Goal: Task Accomplishment & Management: Use online tool/utility

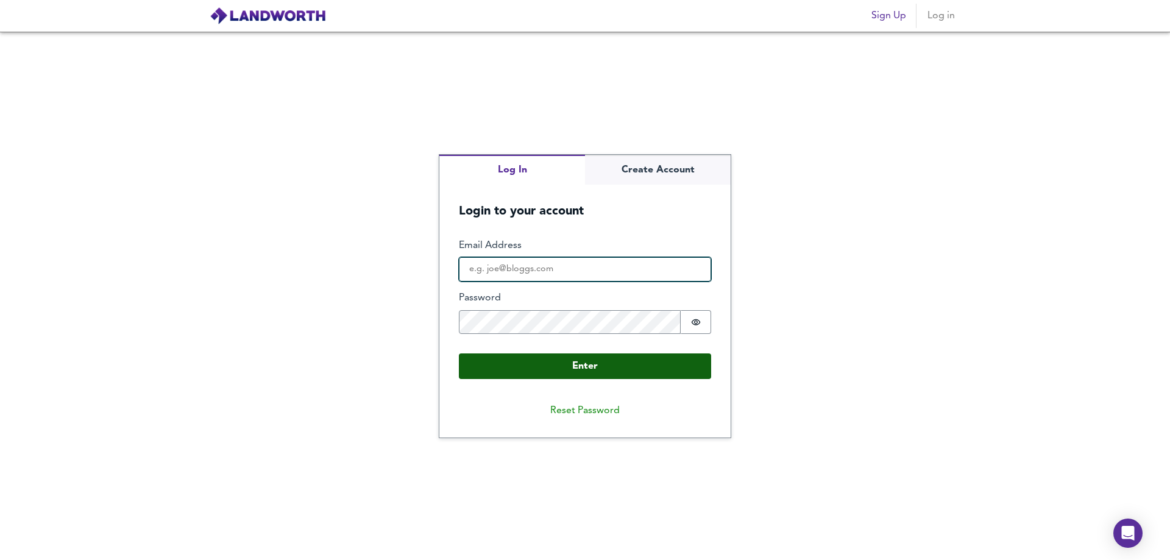
type input "[EMAIL_ADDRESS][DOMAIN_NAME]"
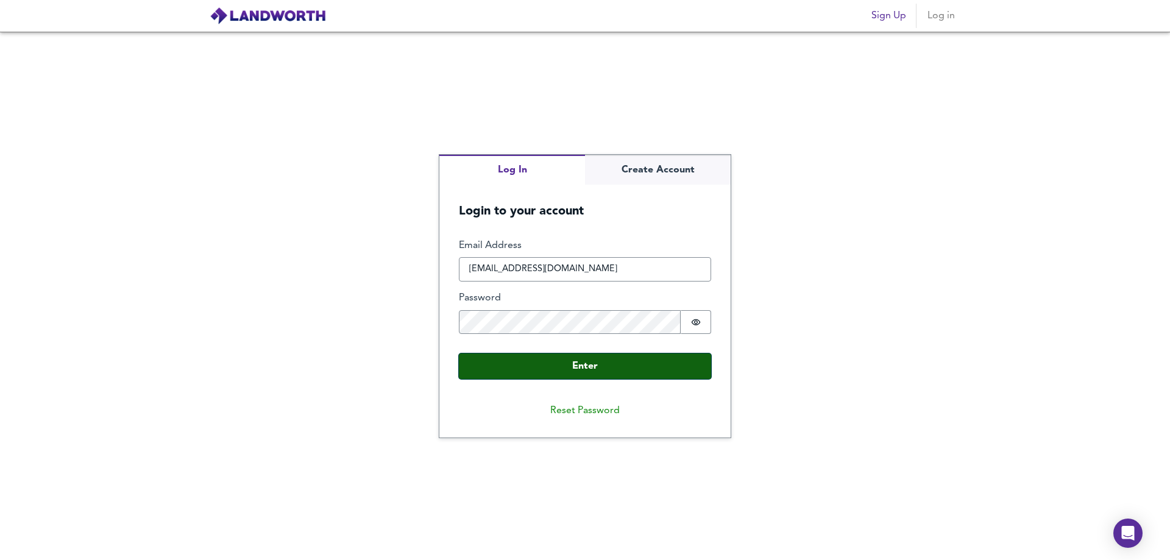
click at [567, 363] on button "Enter" at bounding box center [585, 367] width 252 height 26
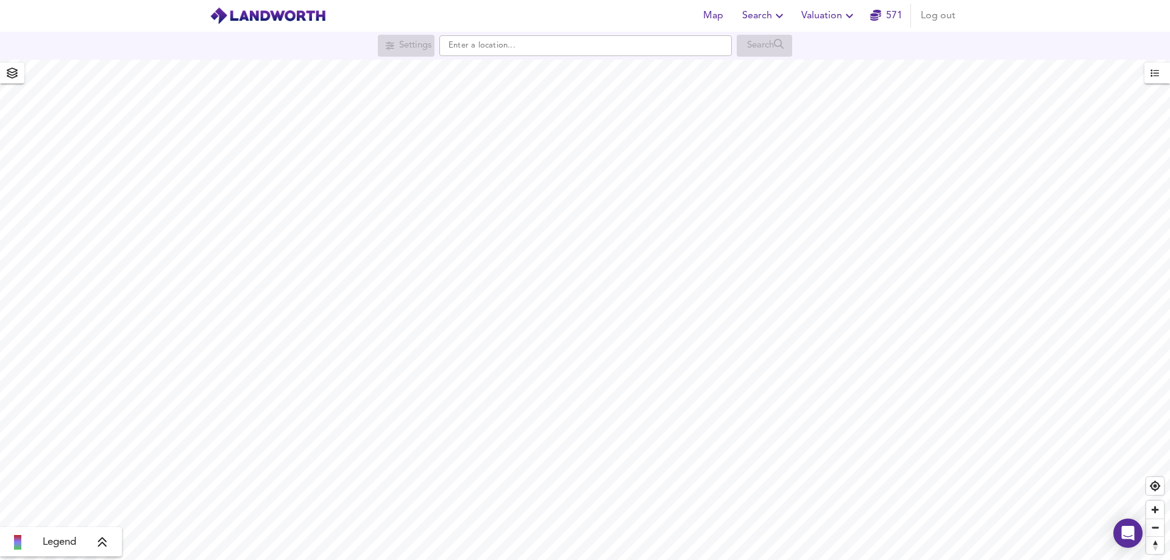
click at [833, 17] on span "Valuation" at bounding box center [829, 15] width 55 height 17
click at [825, 45] on li "New Valuation Report" at bounding box center [830, 44] width 146 height 22
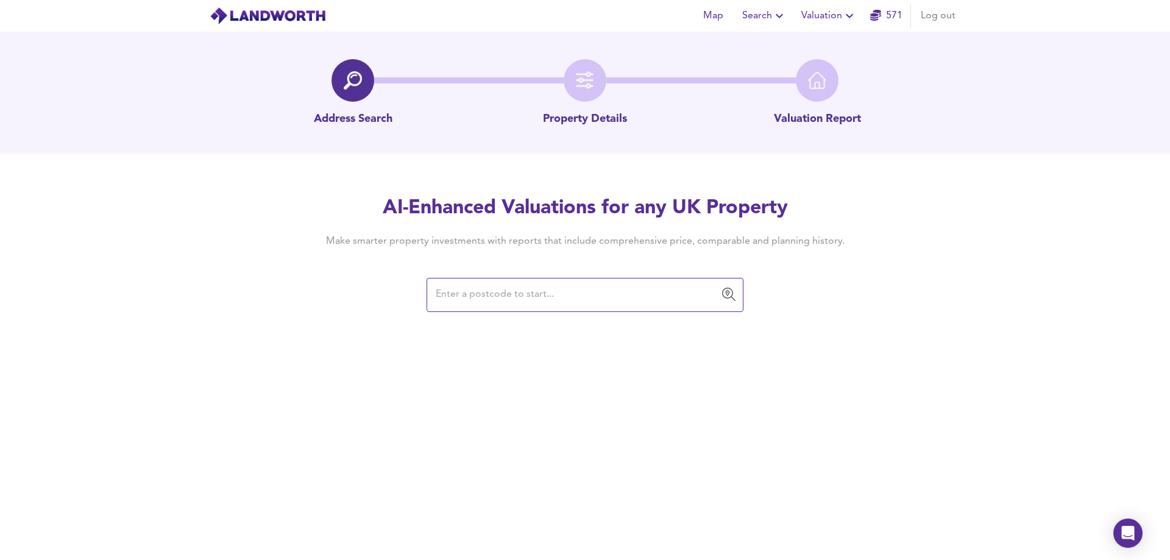
click at [533, 286] on input "text" at bounding box center [576, 294] width 288 height 23
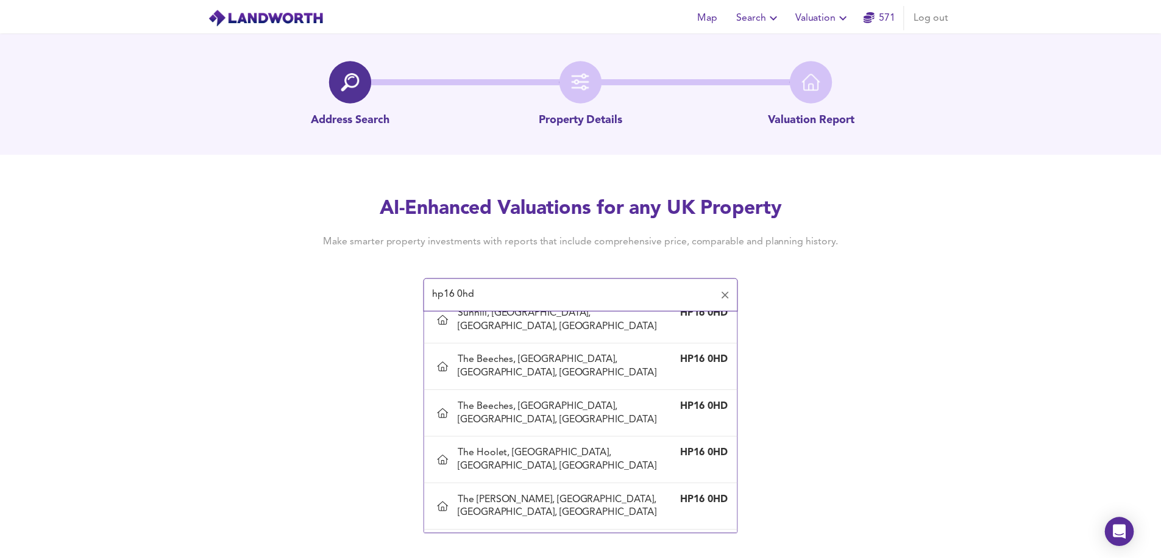
scroll to position [1524, 0]
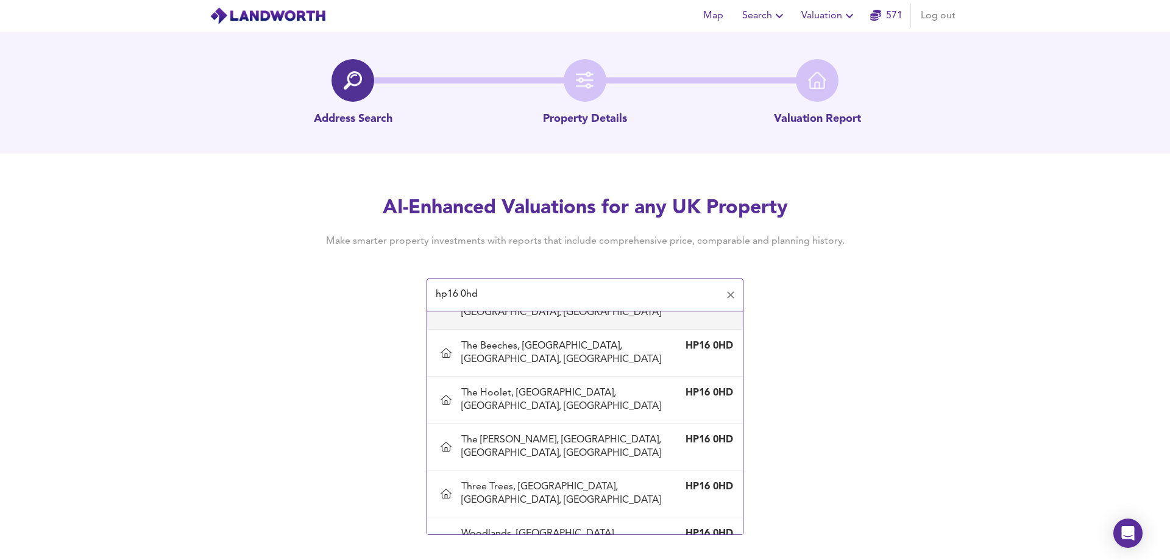
click at [565, 319] on div "The Beeches, [GEOGRAPHIC_DATA], [GEOGRAPHIC_DATA], [GEOGRAPHIC_DATA]" at bounding box center [572, 306] width 223 height 27
type input "The Beeches, [GEOGRAPHIC_DATA], [GEOGRAPHIC_DATA], [GEOGRAPHIC_DATA]"
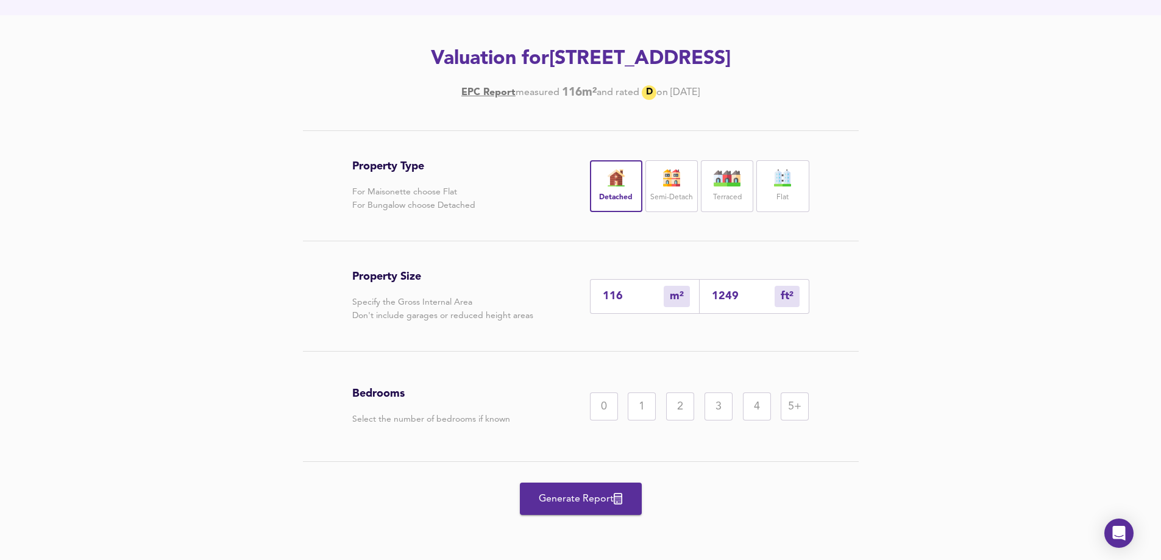
scroll to position [165, 0]
click at [564, 502] on span "Generate Report" at bounding box center [581, 499] width 98 height 17
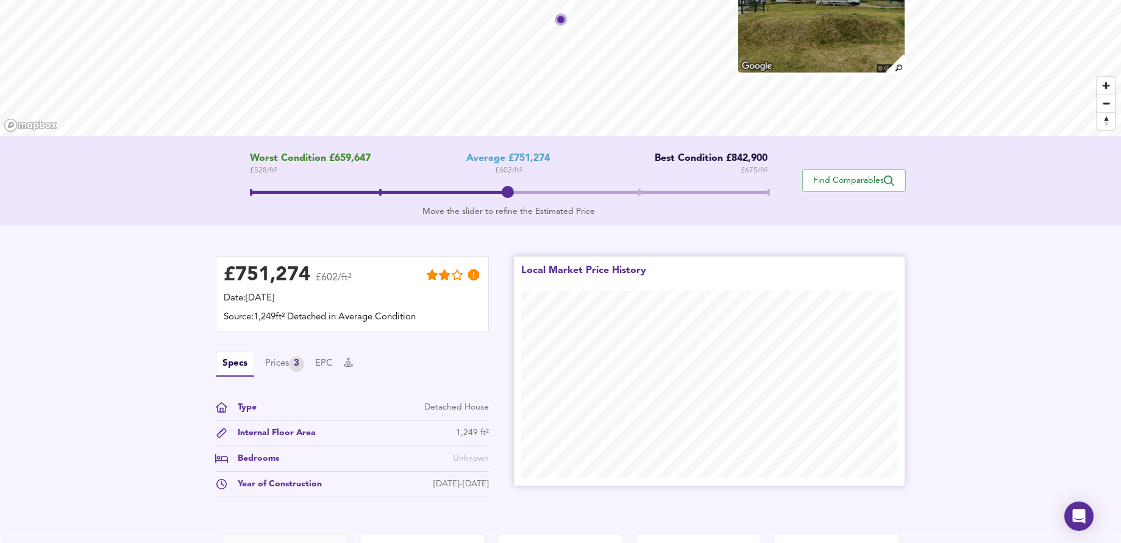
scroll to position [239, 0]
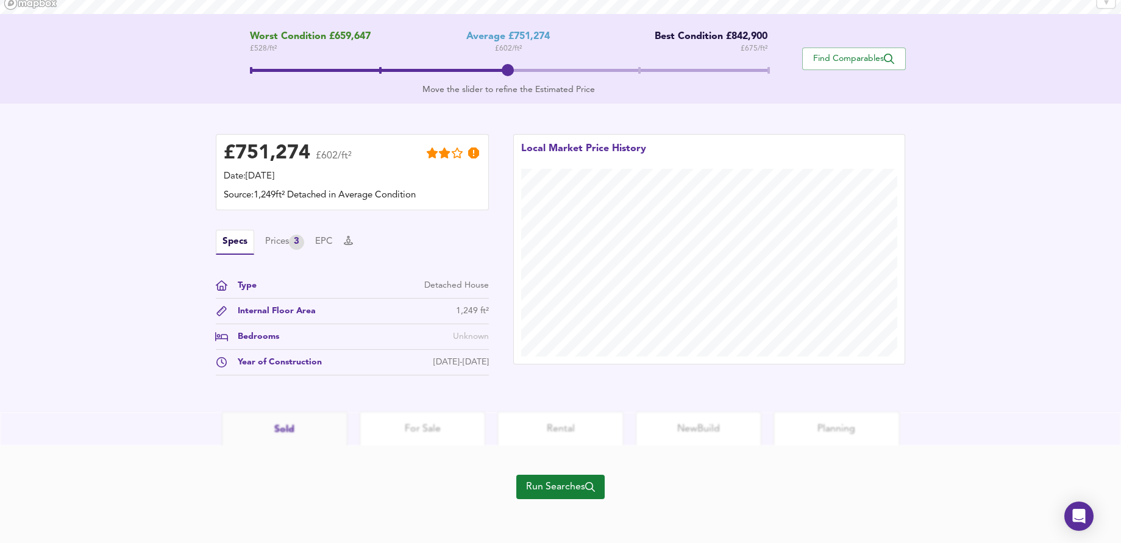
click at [565, 478] on button "Run Searches" at bounding box center [560, 487] width 88 height 24
